Goal: Transaction & Acquisition: Book appointment/travel/reservation

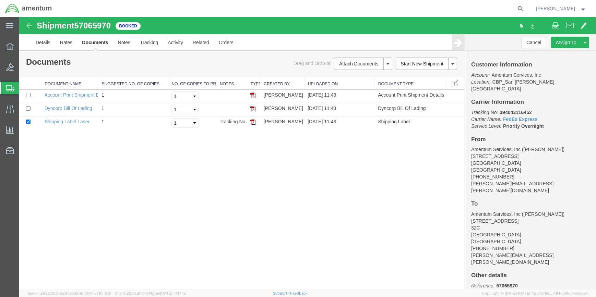
drag, startPoint x: 416, startPoint y: 74, endPoint x: 554, endPoint y: 88, distance: 138.1
click at [19, 17] on link "Clone Shipment" at bounding box center [19, 17] width 0 height 0
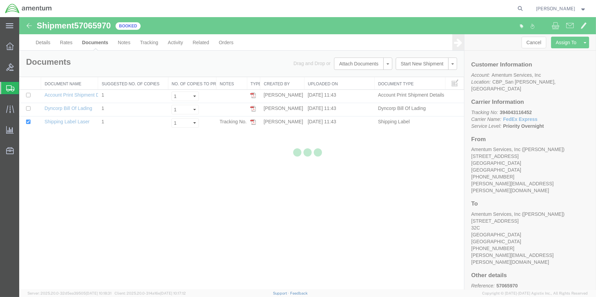
select select "49914"
select select "49941"
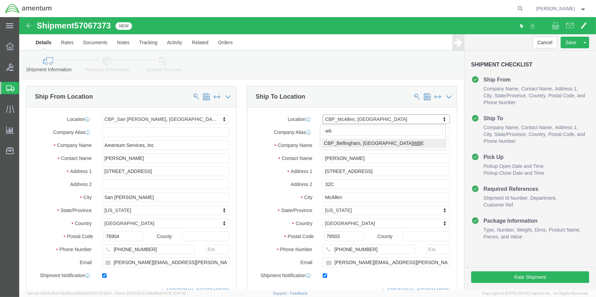
type input "wbe"
select select "49918"
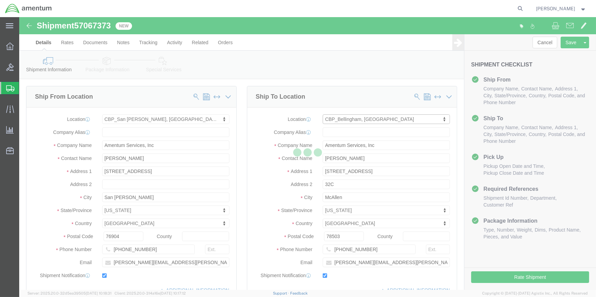
type input "[PERSON_NAME]"
type input "[STREET_ADDRESS]"
type input "Bellingham"
type input "98226"
type input "[PHONE_NUMBER]"
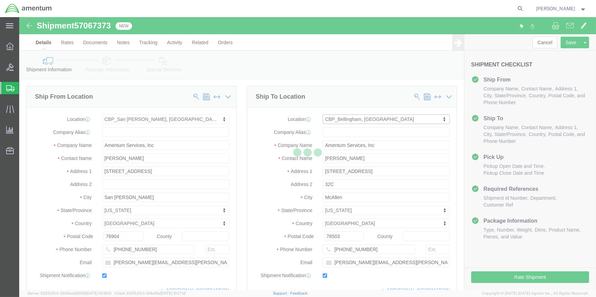
type input "[PERSON_NAME][EMAIL_ADDRESS][PERSON_NAME][DOMAIN_NAME]"
select select "WA"
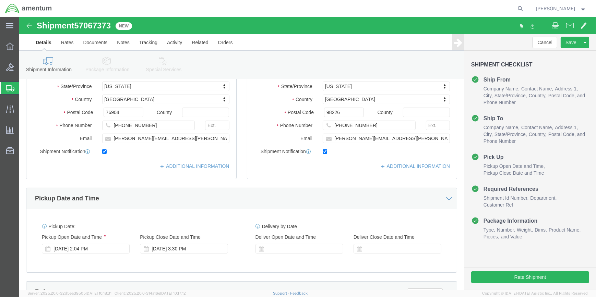
scroll to position [124, 0]
drag, startPoint x: 57, startPoint y: 8, endPoint x: 92, endPoint y: 10, distance: 35.4
click span "57067373"
copy span "57067373"
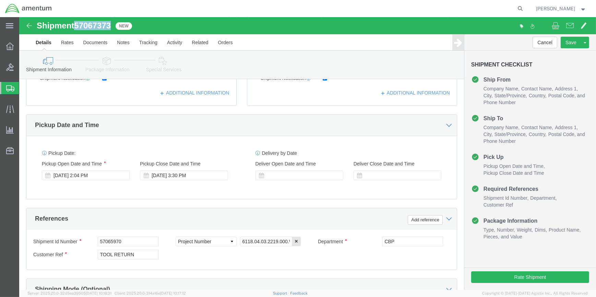
scroll to position [312, 0]
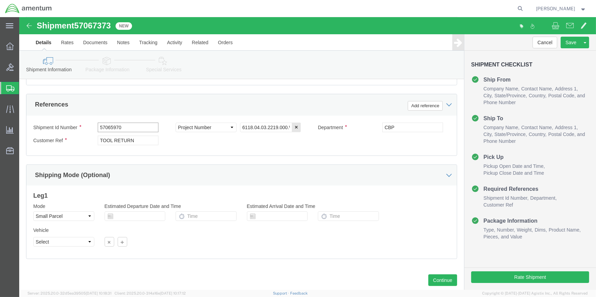
click input "57065970"
type input "5"
paste input "57067373"
type input "57067373"
drag, startPoint x: 119, startPoint y: 123, endPoint x: 128, endPoint y: 123, distance: 9.3
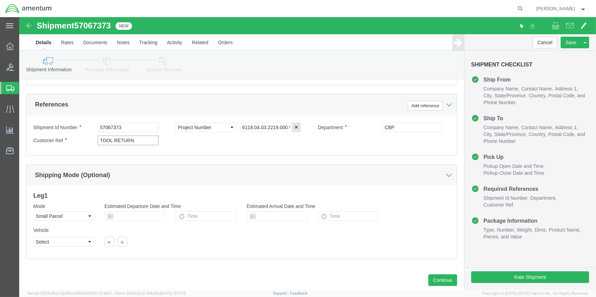
click input "TOOL RETURN"
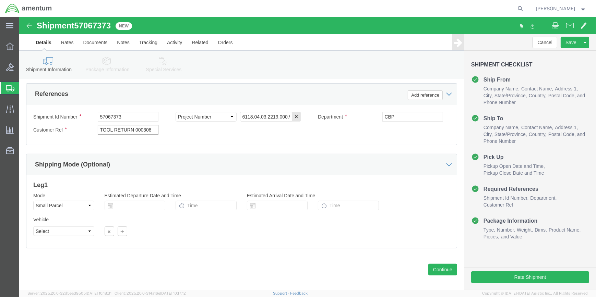
scroll to position [328, 0]
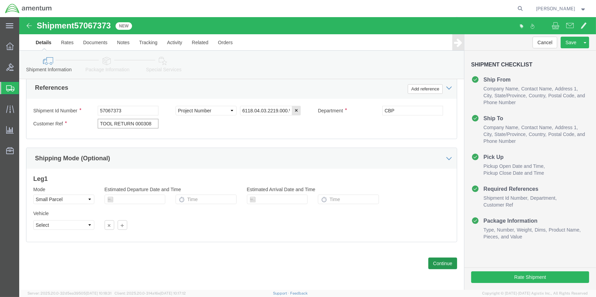
type input "TOOL RETURN 000308"
drag, startPoint x: 416, startPoint y: 248, endPoint x: 408, endPoint y: 246, distance: 9.0
click button "Continue"
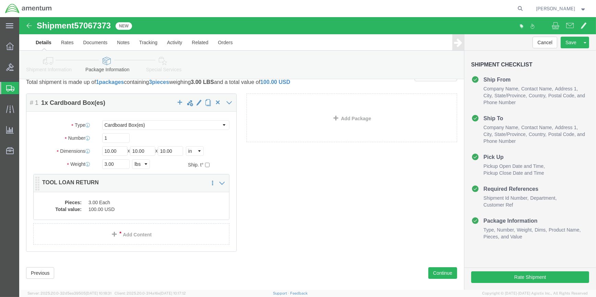
scroll to position [26, 0]
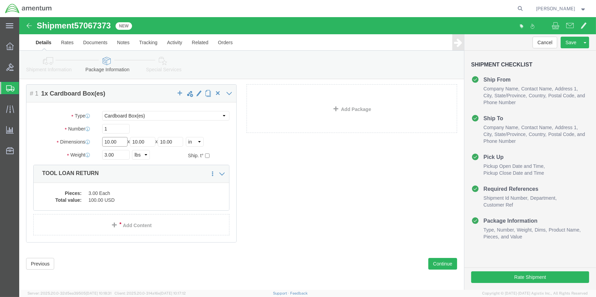
click input "10.00"
type input "1"
type input "18"
type input "24"
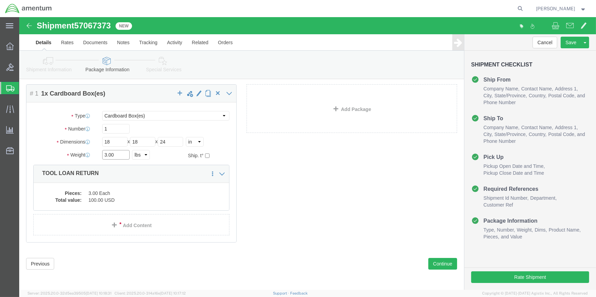
click input "3.00"
type input "3"
type input "26.5"
click dd "100.00 USD"
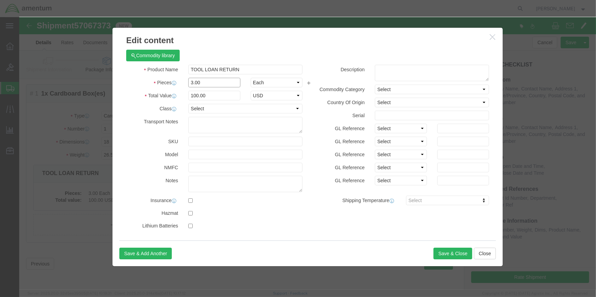
click input "3.00"
type input "3"
type input "1"
type input "33.33"
click input "text"
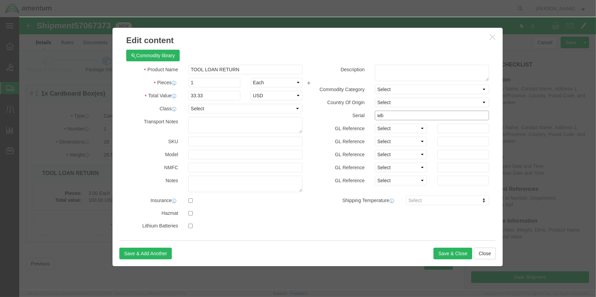
type input "w"
click input "WBE0003308"
click input "WBE000308"
type input "WBE000308"
drag, startPoint x: 190, startPoint y: 78, endPoint x: 186, endPoint y: 79, distance: 3.8
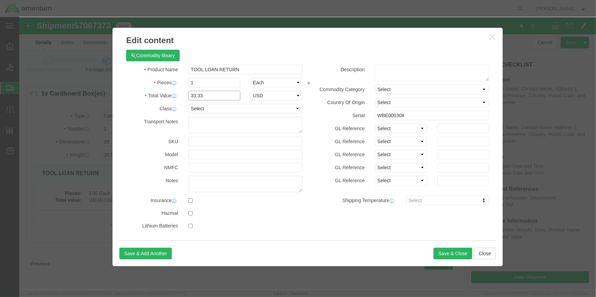
click input "33.33"
type input "3"
type input "1000"
click button "Save & Close"
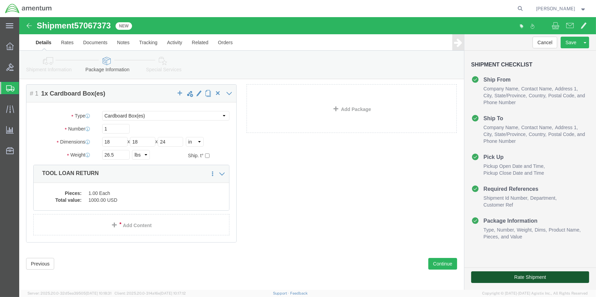
click button "Rate Shipment"
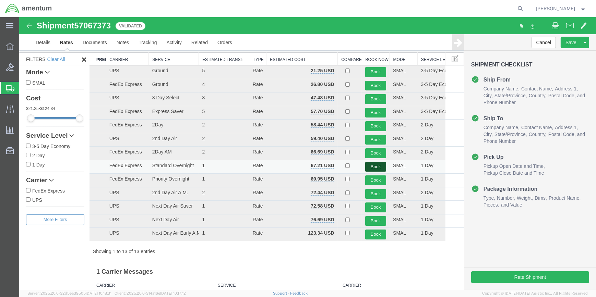
click at [371, 164] on button "Book" at bounding box center [375, 167] width 21 height 10
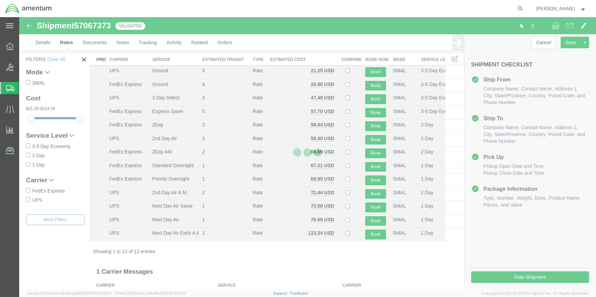
scroll to position [0, 0]
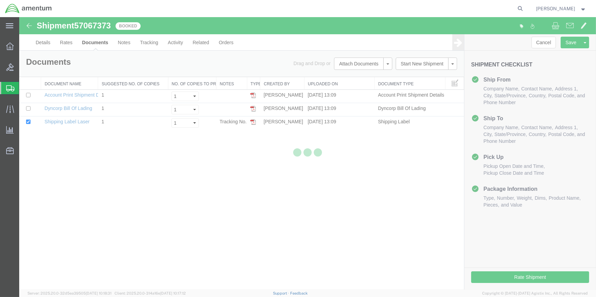
click at [252, 121] on div at bounding box center [307, 153] width 577 height 273
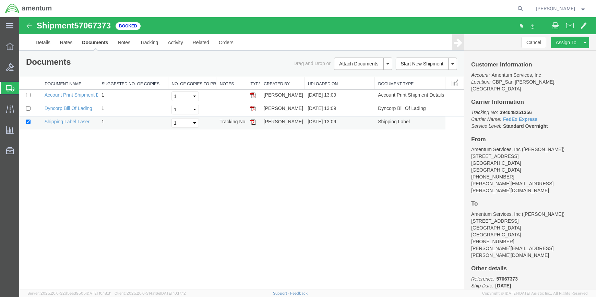
click at [254, 121] on img at bounding box center [252, 121] width 5 height 5
click at [0, 0] on span "Shipment Manager" at bounding box center [0, 0] width 0 height 0
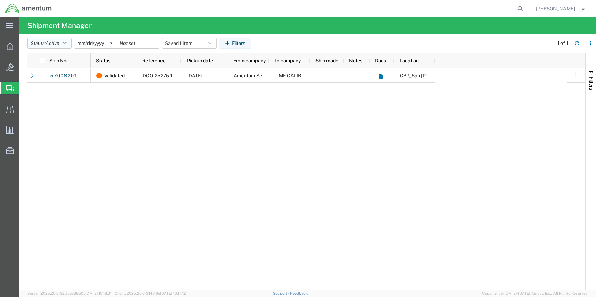
click at [66, 41] on icon "button" at bounding box center [64, 43] width 3 height 5
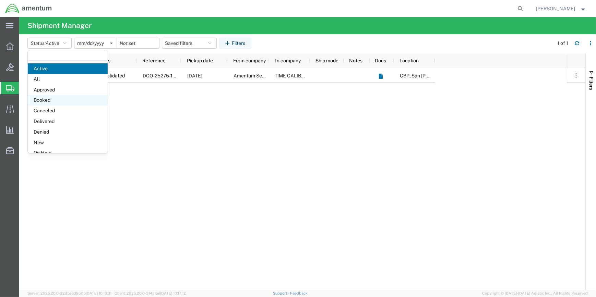
click at [50, 99] on span "Booked" at bounding box center [68, 100] width 80 height 11
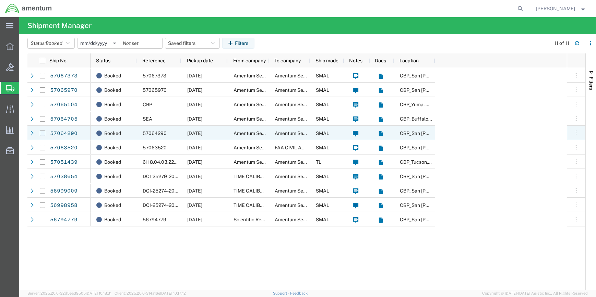
click at [41, 134] on input "Press Space to toggle row selection (unchecked)" at bounding box center [42, 133] width 5 height 5
checkbox input "true"
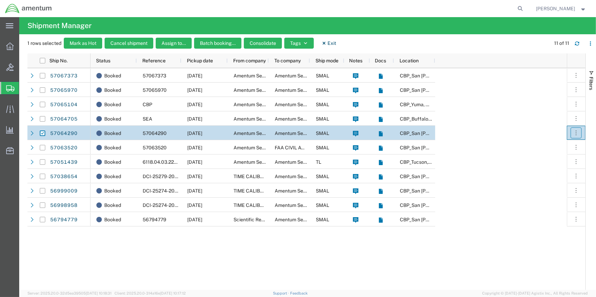
click at [577, 133] on icon "button" at bounding box center [575, 133] width 7 height 7
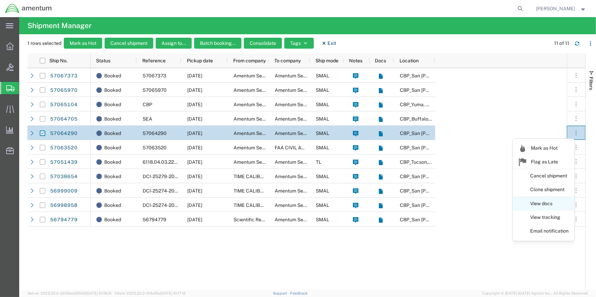
click at [546, 203] on link "View docs" at bounding box center [543, 204] width 61 height 12
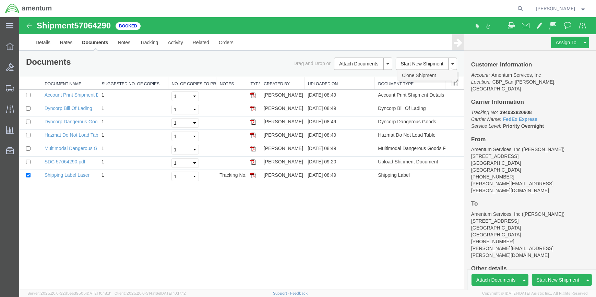
click at [425, 73] on link "Clone Shipment" at bounding box center [426, 75] width 59 height 10
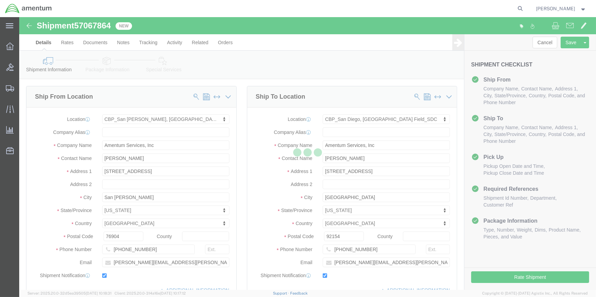
select select "49914"
select select "49947"
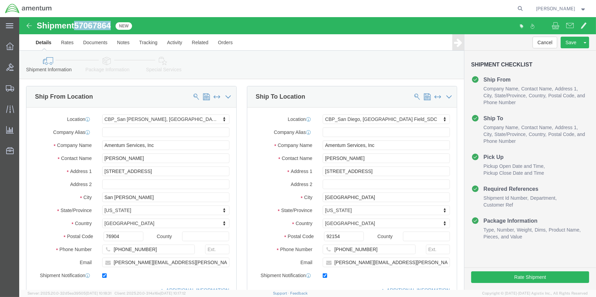
drag, startPoint x: 58, startPoint y: 6, endPoint x: 92, endPoint y: 8, distance: 34.0
click span "57067864"
drag, startPoint x: 85, startPoint y: 8, endPoint x: 75, endPoint y: 8, distance: 9.6
copy span "57067864"
type input "BUN"
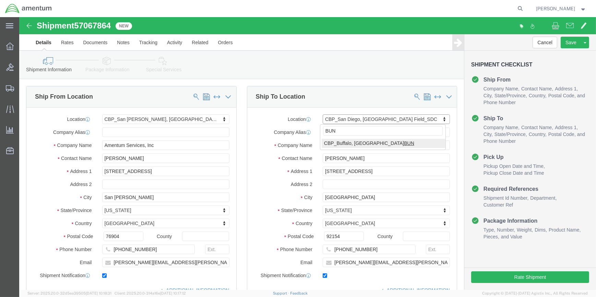
select select "49919"
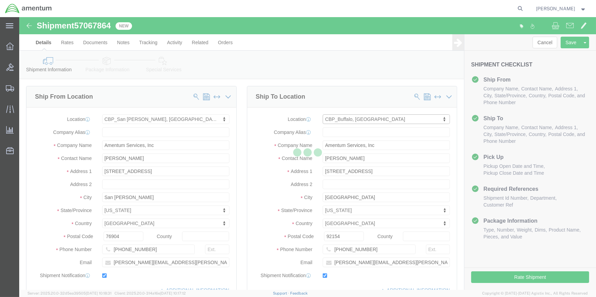
type input "[PERSON_NAME]"
type input "[STREET_ADDRESS]"
type input "[GEOGRAPHIC_DATA]"
type input "14304-1617"
type input "[PHONE_NUMBER]"
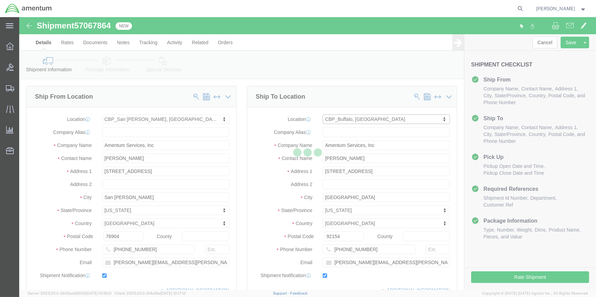
type input "[PERSON_NAME][EMAIL_ADDRESS][PERSON_NAME][DOMAIN_NAME]"
select select "NY"
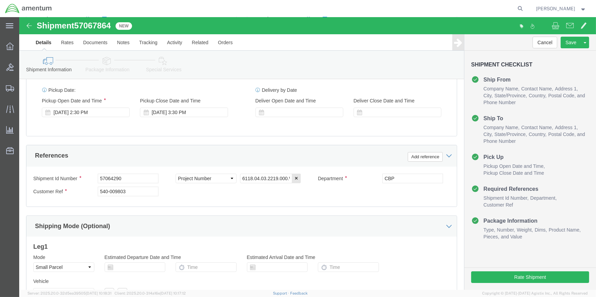
scroll to position [280, 0]
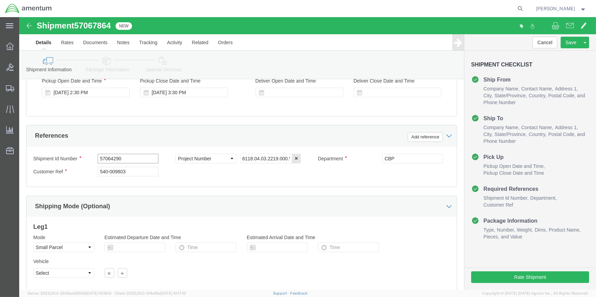
click input "57064290"
type input "5"
paste input "57067864"
type input "57067864"
click input "540-009803"
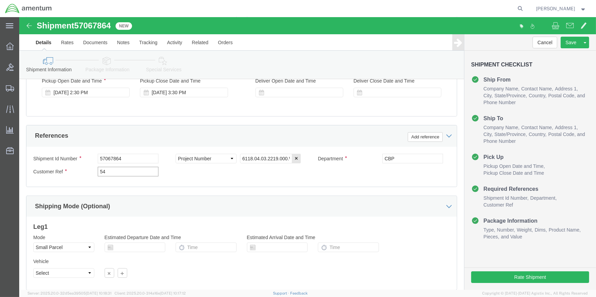
type input "5"
click input "text"
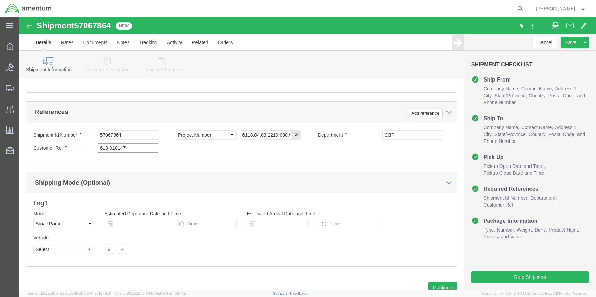
scroll to position [328, 0]
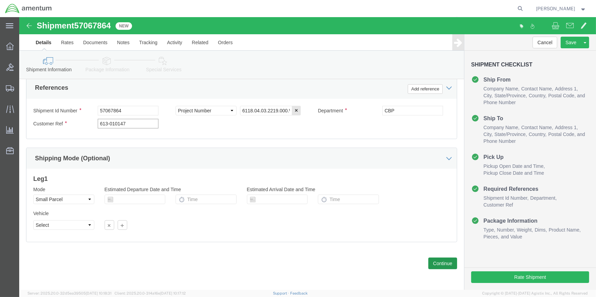
type input "613-010147"
click button "Continue"
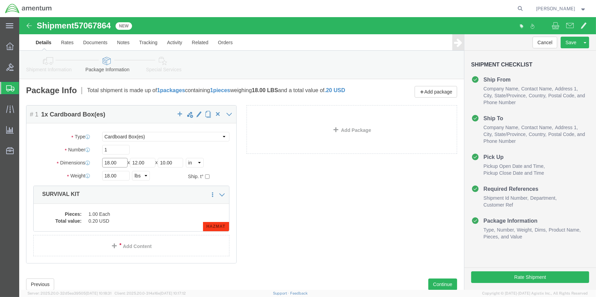
click input "18.00"
type input "1"
type input "14"
type input "12"
type input "8"
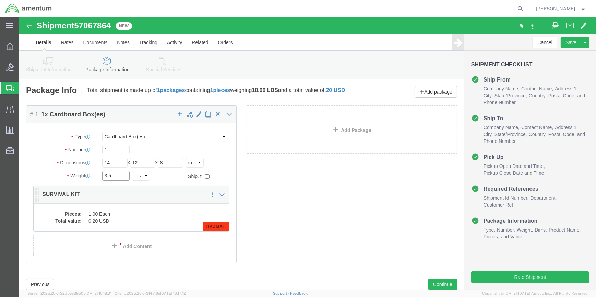
type input "3.5"
click div "Package Content # 1 1 x Cardboard Box(es) Package Type Select Bale(s) Basket(s)…"
click dd "0.20 USD"
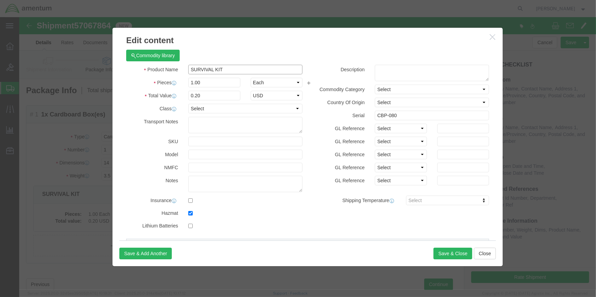
click input "SURVIVAL KIT"
type input "S"
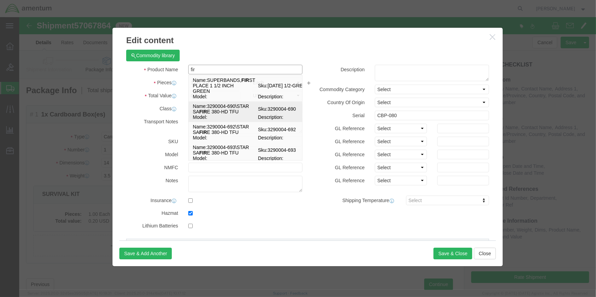
type input "fi"
checkbox input "false"
type input "3290004-690\STAR [PERSON_NAME] 380-HD TFU"
select select "USD"
type input "3290004-690\STAR [PERSON_NAME] 380-HD TF"
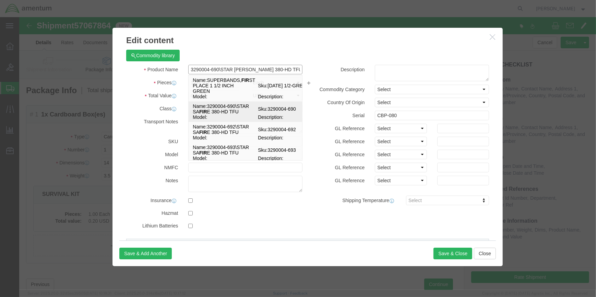
type input "3290004-690"
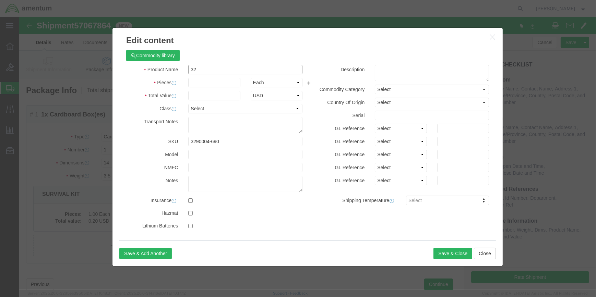
type input "3"
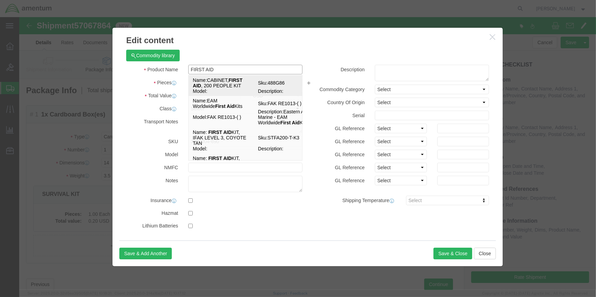
type input "FIRST AID"
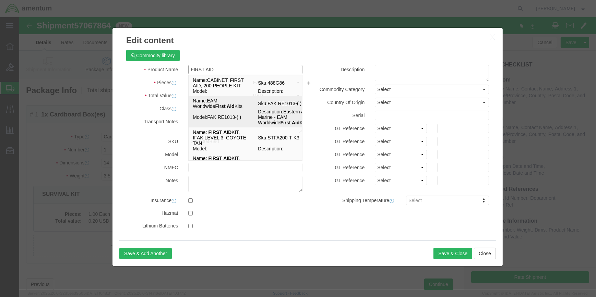
click td "Name: EAM Worldwide First Aid Kits"
checkbox input "true"
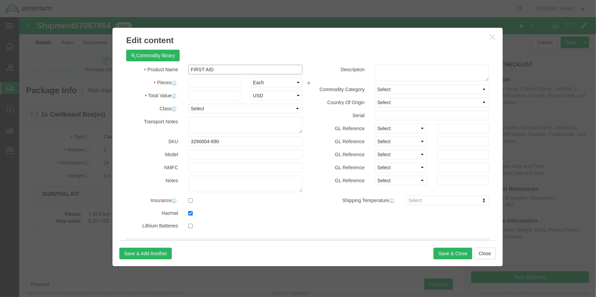
select select "LBS"
type textarea "EAM First Aid Kits SDS 006 - SDS on file in CHEMTREC Registrant MSDS Library"
type input "First aid kit"
type input "3316"
select select "9 Miscellaneous"
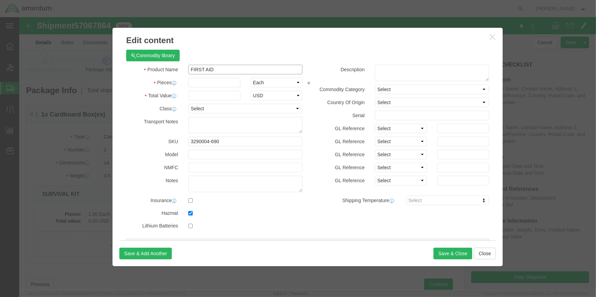
select select "II"
select select "LBS"
type input "CHEMTREC"
type input "CCN 216832"
type input "[PHONE_NUMBER]"
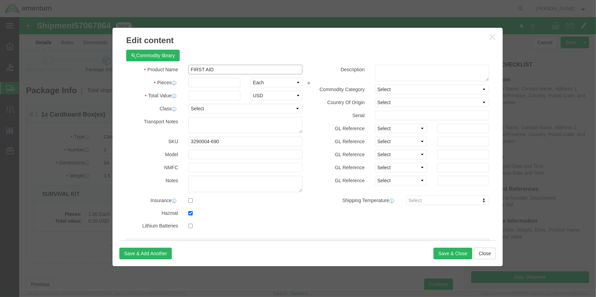
type input "EAM Worldwide First Aid Kits"
type input "FAK RE1013-( )"
type textarea "Eastern Aero Marine - EAM Worldwide First Aid Kits"
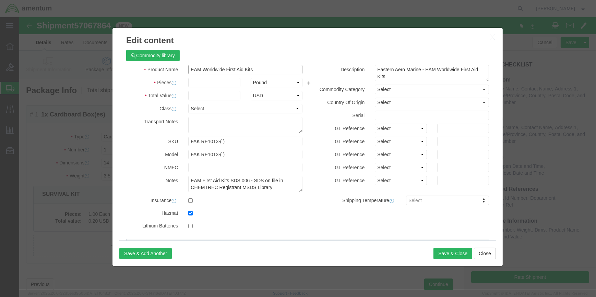
type input "EAM Worldwide First Aid Kits"
click input "text"
type input "1"
drag, startPoint x: 186, startPoint y: 80, endPoint x: 195, endPoint y: 79, distance: 8.9
click input "text"
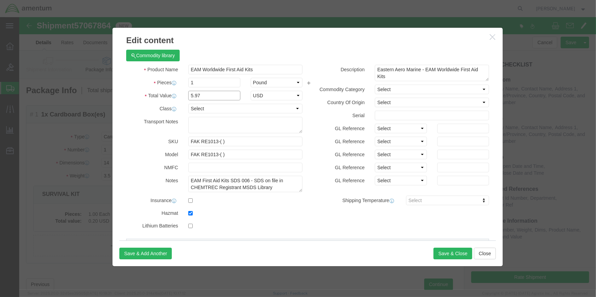
type input "5.97"
click input "text"
type input "CBP-026"
click select "Select Bag Barrels 100Board Feet Bottle Box Blister Pack Carats Can Capsule Car…"
click div "Commodity library Product Name EAM Worldwide First Aid Kits FIRST AID Pieces 1 …"
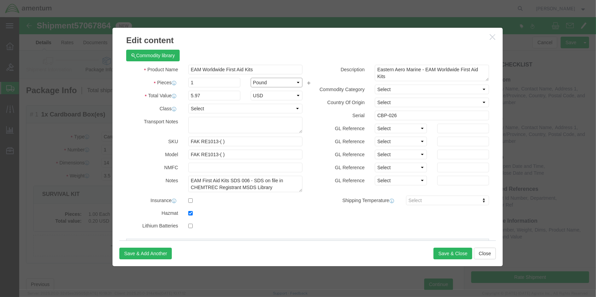
click select "Select Bag Barrels 100Board Feet Bottle Box Blister Pack Carats Can Capsule Car…"
select select "EA"
click select "Select Bag Barrels 100Board Feet Bottle Box Blister Pack Carats Can Capsule Car…"
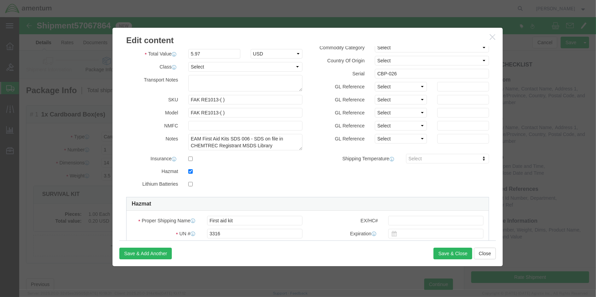
scroll to position [124, 0]
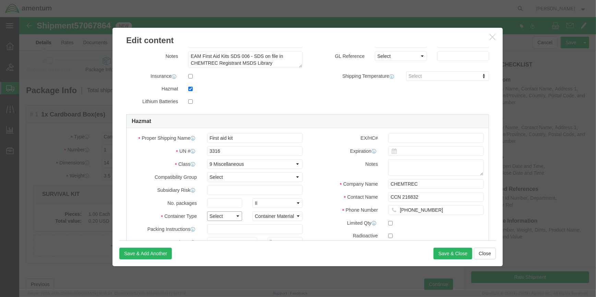
click select "Select 1 - Drums 2 - Reserved 3 - Jerricans 4 - Boxes 5 - Bags 6 - Composite Pa…"
select select "BOXES"
click select "Select 1 - Drums 2 - Reserved 3 - Jerricans 4 - Boxes 5 - Bags 6 - Composite Pa…"
click select "Container Material A - Steel (all types and surface treatments) B - Aluminum C …"
select select "FIBERBOARD"
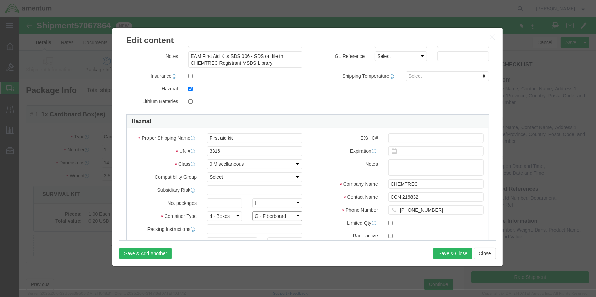
click select "Container Material A - Steel (all types and surface treatments) B - Aluminum C …"
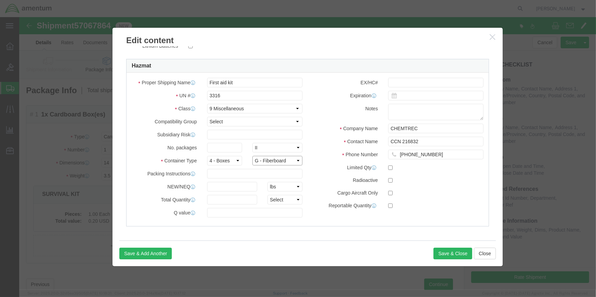
scroll to position [181, 0]
click input "text"
type input "960"
drag, startPoint x: 203, startPoint y: 182, endPoint x: 213, endPoint y: 179, distance: 10.2
click input "text"
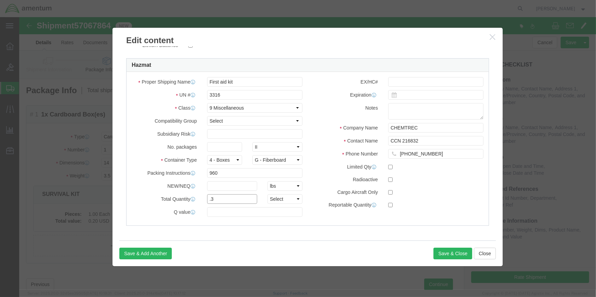
type input ".3"
drag, startPoint x: 274, startPoint y: 180, endPoint x: 270, endPoint y: 185, distance: 6.5
click select "Select curies gallons kgs lbs liters milliliters"
select select "KGS"
click select "Select curies gallons kgs lbs liters milliliters"
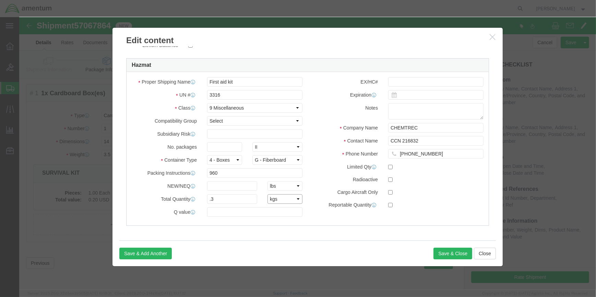
scroll to position [26, 0]
click button "Save & Close"
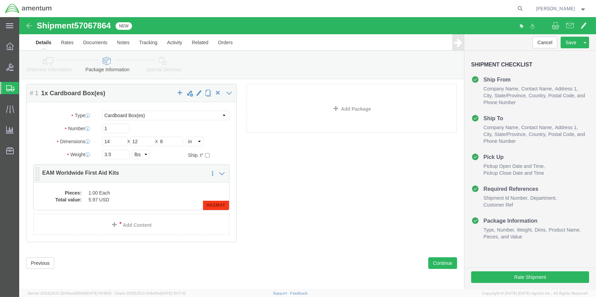
click dd "1.00 Each"
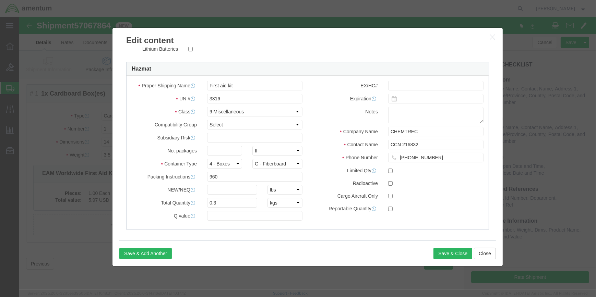
scroll to position [181, 0]
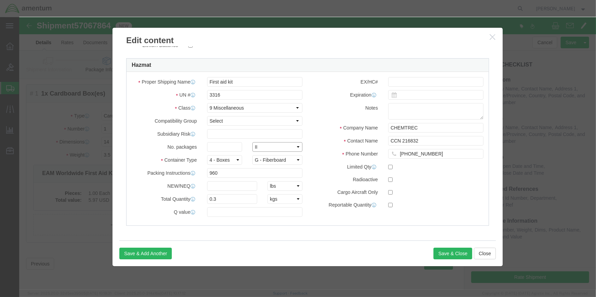
click select "Packaging Group I II III"
select select
click select "Packaging Group I II III"
click div "Product Name EAM Worldwide First Aid Kits Pieces 1.00 Select Bag Barrels 100Boa…"
click button "Save & Close"
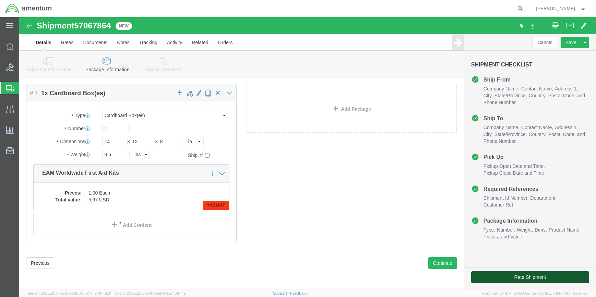
click button "Rate Shipment"
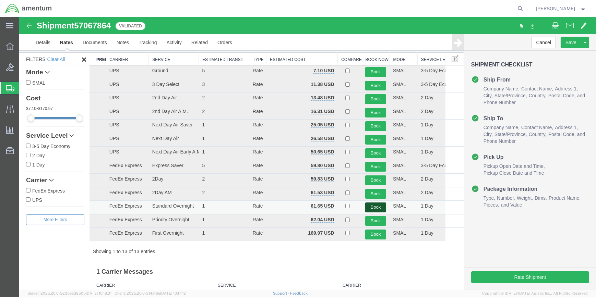
click at [374, 206] on button "Book" at bounding box center [375, 208] width 21 height 10
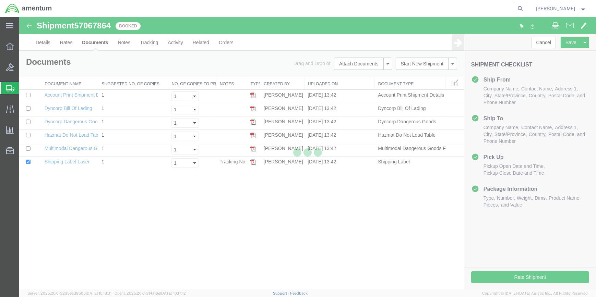
scroll to position [0, 0]
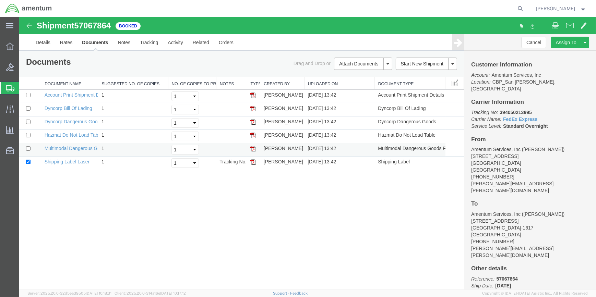
drag, startPoint x: 254, startPoint y: 162, endPoint x: 241, endPoint y: 146, distance: 20.0
click at [254, 162] on img at bounding box center [252, 161] width 5 height 5
